Goal: Find specific page/section: Find specific page/section

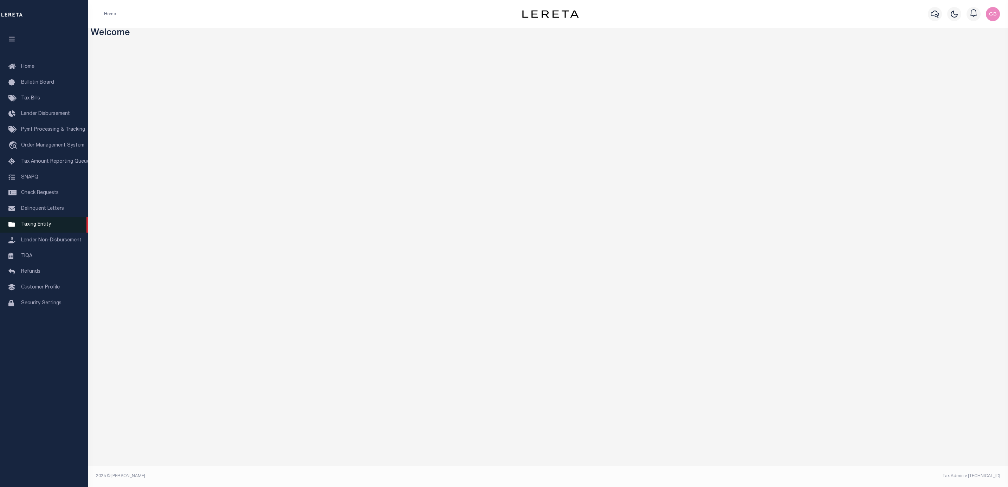
click at [39, 223] on link "Taxing Entity" at bounding box center [44, 225] width 88 height 16
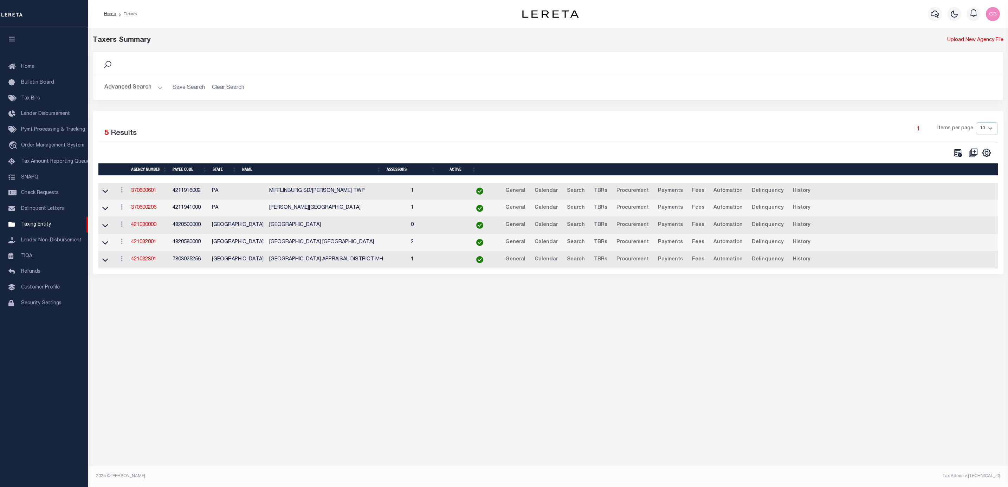
click at [141, 90] on button "Advanced Search" at bounding box center [133, 88] width 58 height 14
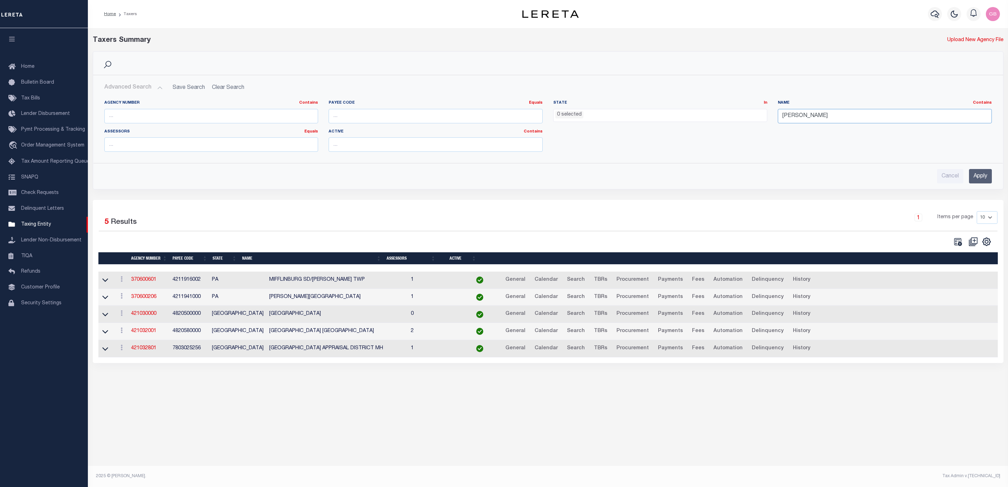
drag, startPoint x: 805, startPoint y: 117, endPoint x: 758, endPoint y: 118, distance: 47.5
click at [758, 118] on div "Agency Number Contains Contains Is Payee Code Equals Equals Is Not Equal To Is …" at bounding box center [548, 128] width 898 height 57
click at [129, 122] on input "text" at bounding box center [211, 116] width 214 height 14
type input "420722001"
click at [977, 180] on input "Apply" at bounding box center [980, 176] width 23 height 14
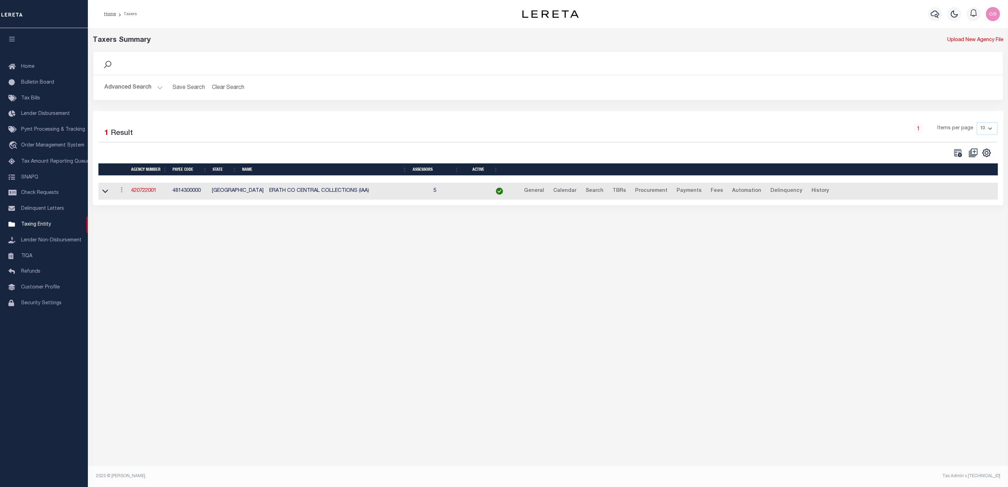
drag, startPoint x: 139, startPoint y: 191, endPoint x: 251, endPoint y: 195, distance: 111.9
click at [139, 191] on link "420722001" at bounding box center [143, 190] width 25 height 5
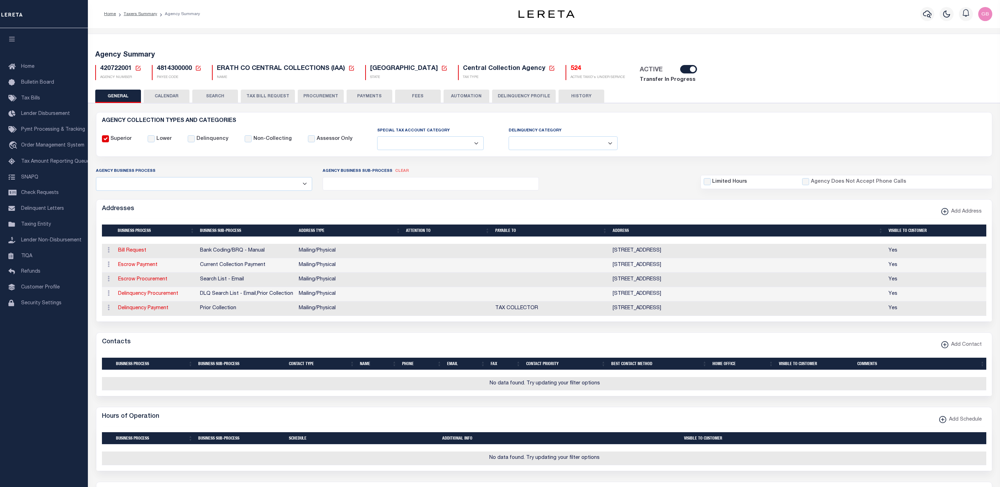
select select
